Goal: Task Accomplishment & Management: Complete application form

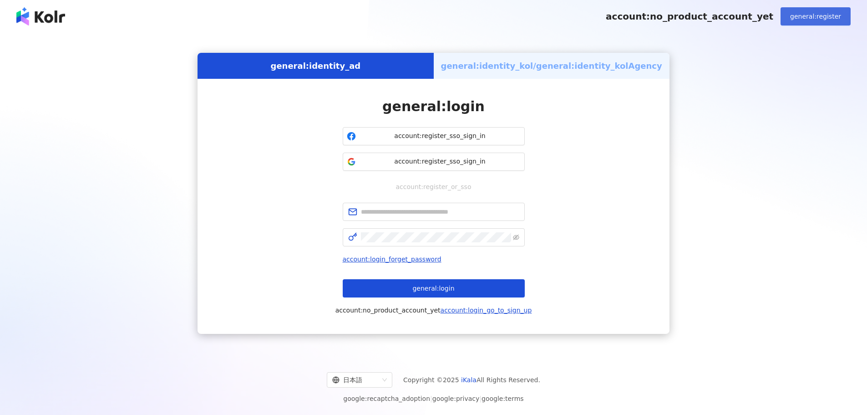
click at [829, 17] on span "general:register" at bounding box center [815, 16] width 51 height 7
drag, startPoint x: 379, startPoint y: 385, endPoint x: 375, endPoint y: 380, distance: 5.8
click at [378, 384] on div "日本語" at bounding box center [355, 379] width 46 height 15
click at [367, 356] on div "日本語" at bounding box center [364, 360] width 51 height 10
click at [387, 218] on span at bounding box center [434, 212] width 182 height 18
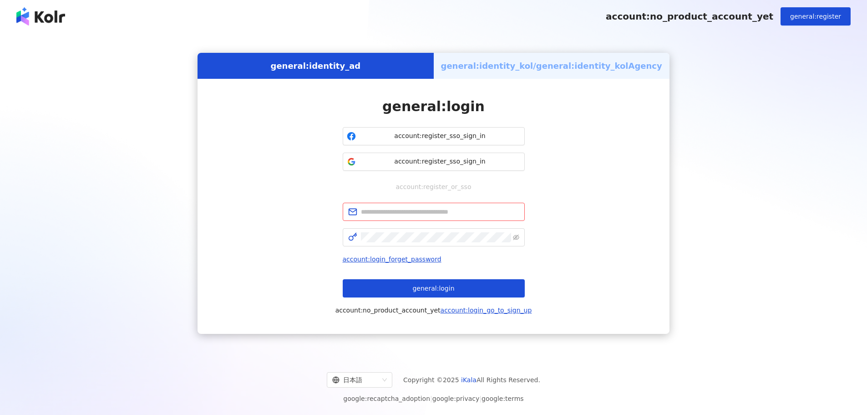
click at [469, 67] on h5 "general:identity_kol/general:identity_kolAgency" at bounding box center [551, 65] width 221 height 11
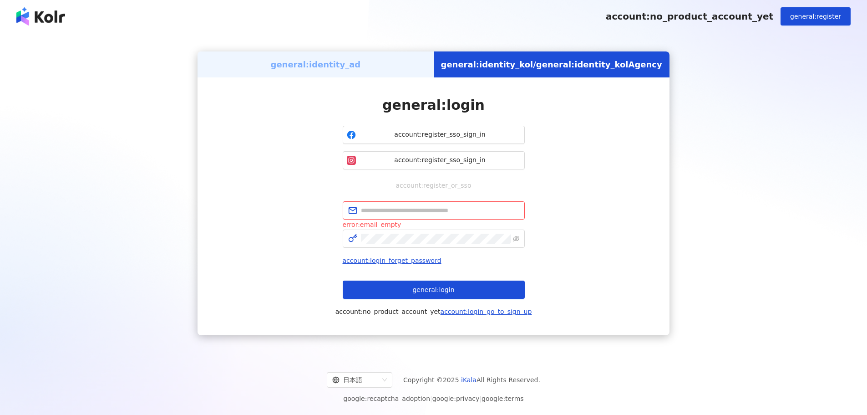
click at [374, 72] on div "general:identity_ad" at bounding box center [316, 64] width 236 height 26
